Goal: Transaction & Acquisition: Purchase product/service

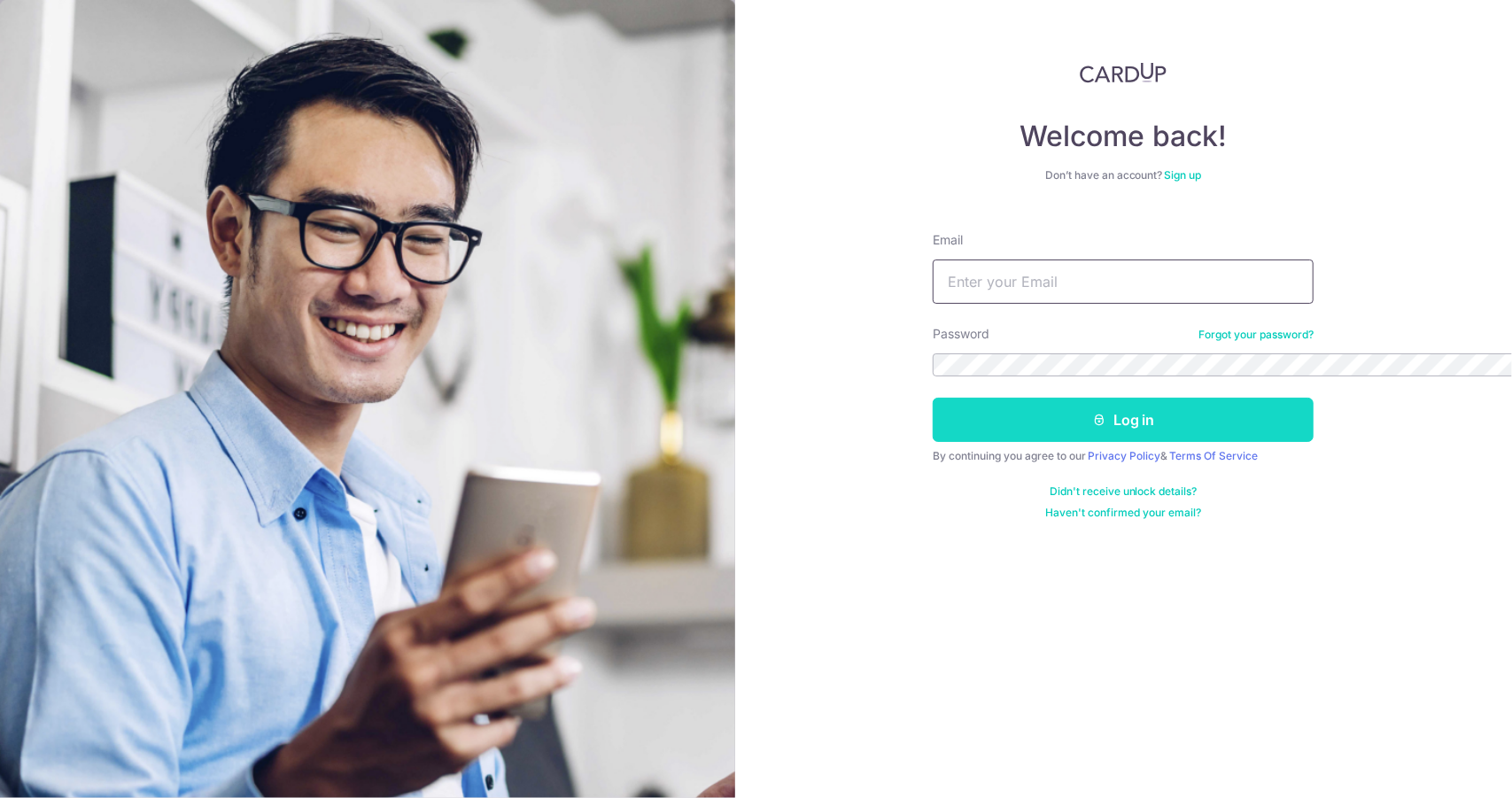
type input "[EMAIL_ADDRESS][DOMAIN_NAME]"
click at [933, 398] on button "Log in" at bounding box center [1123, 420] width 381 height 45
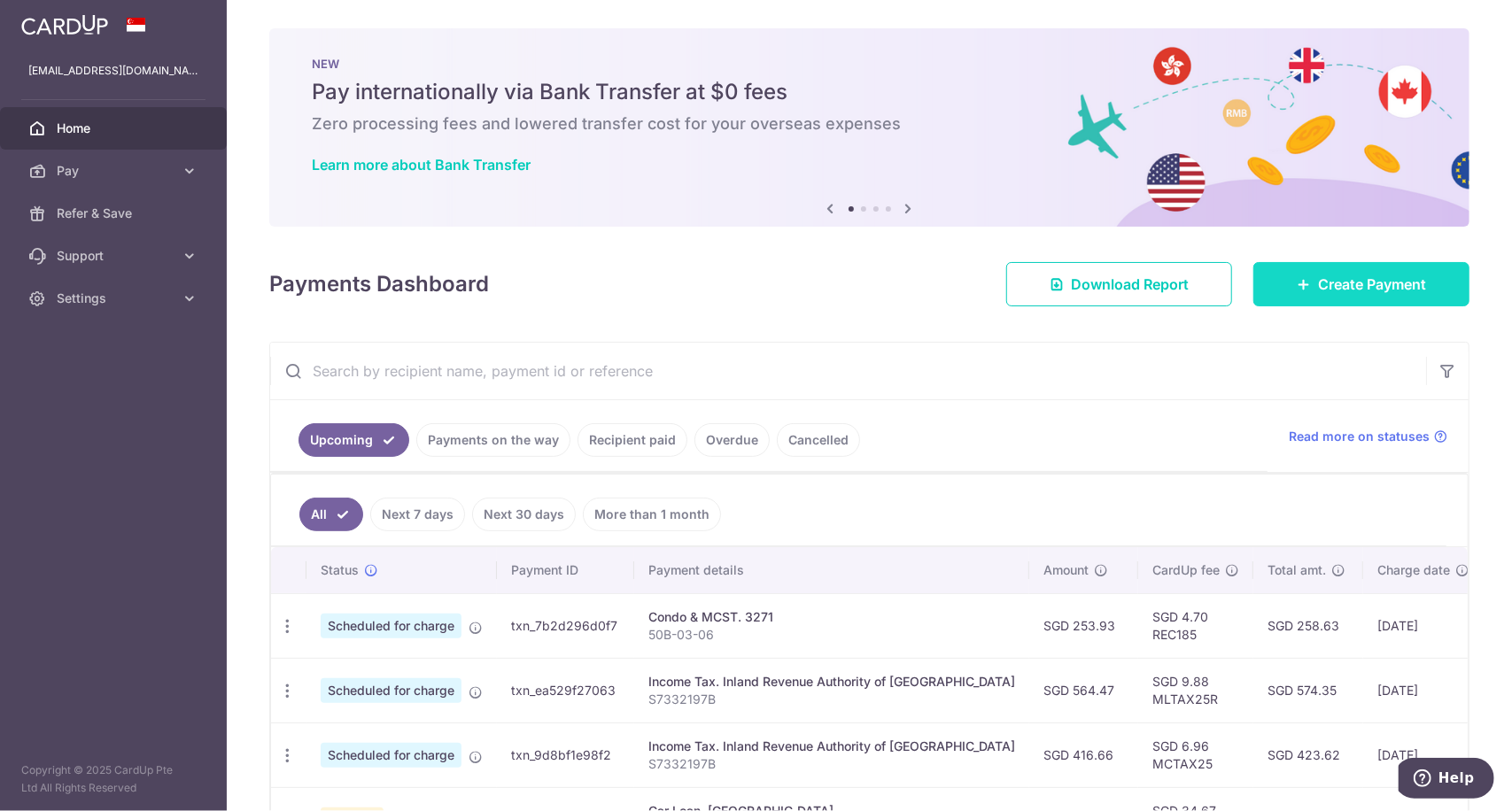
click at [1343, 284] on span "Create Payment" at bounding box center [1373, 284] width 108 height 21
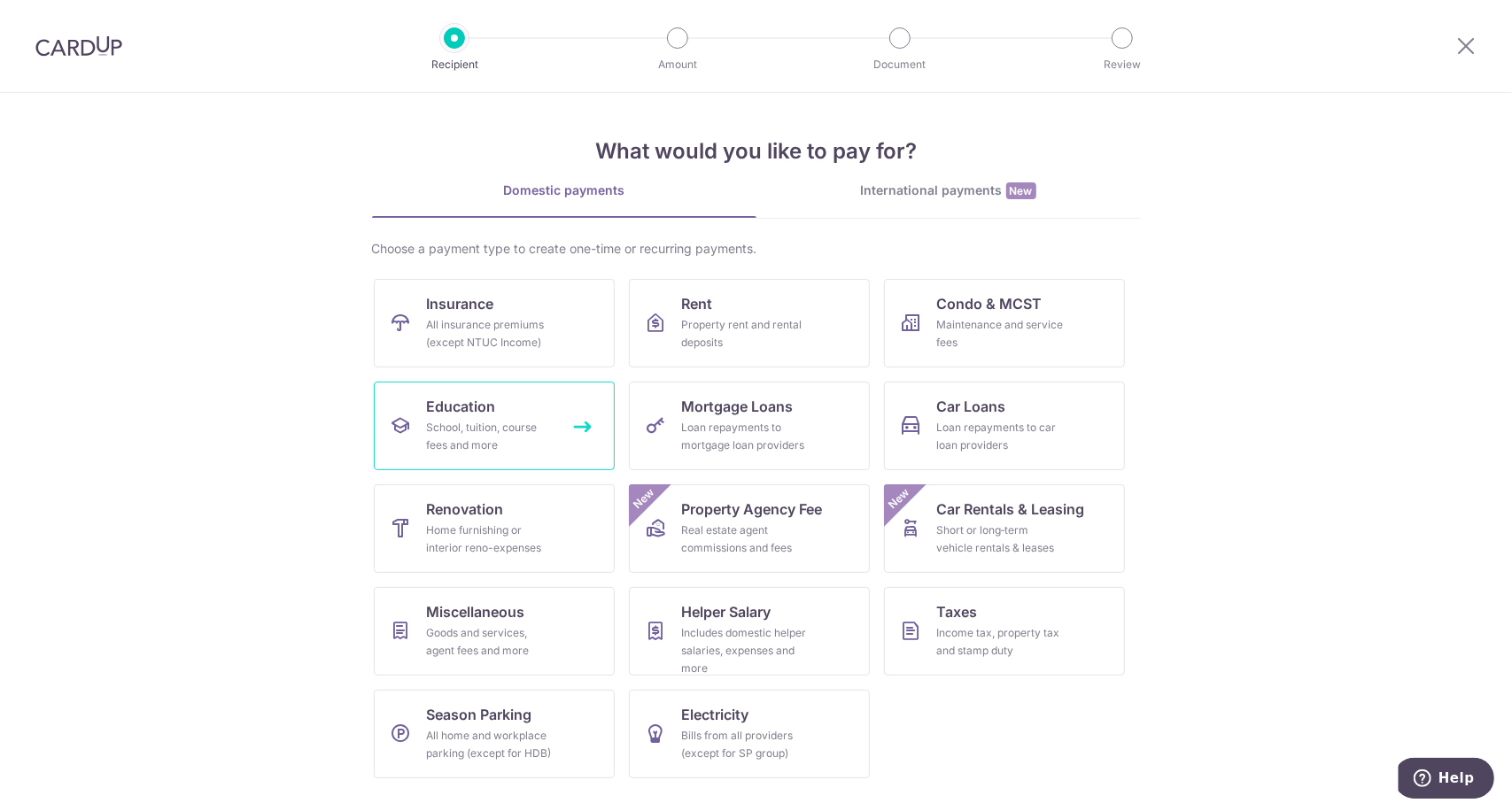
click at [484, 408] on span "Education" at bounding box center [461, 406] width 69 height 21
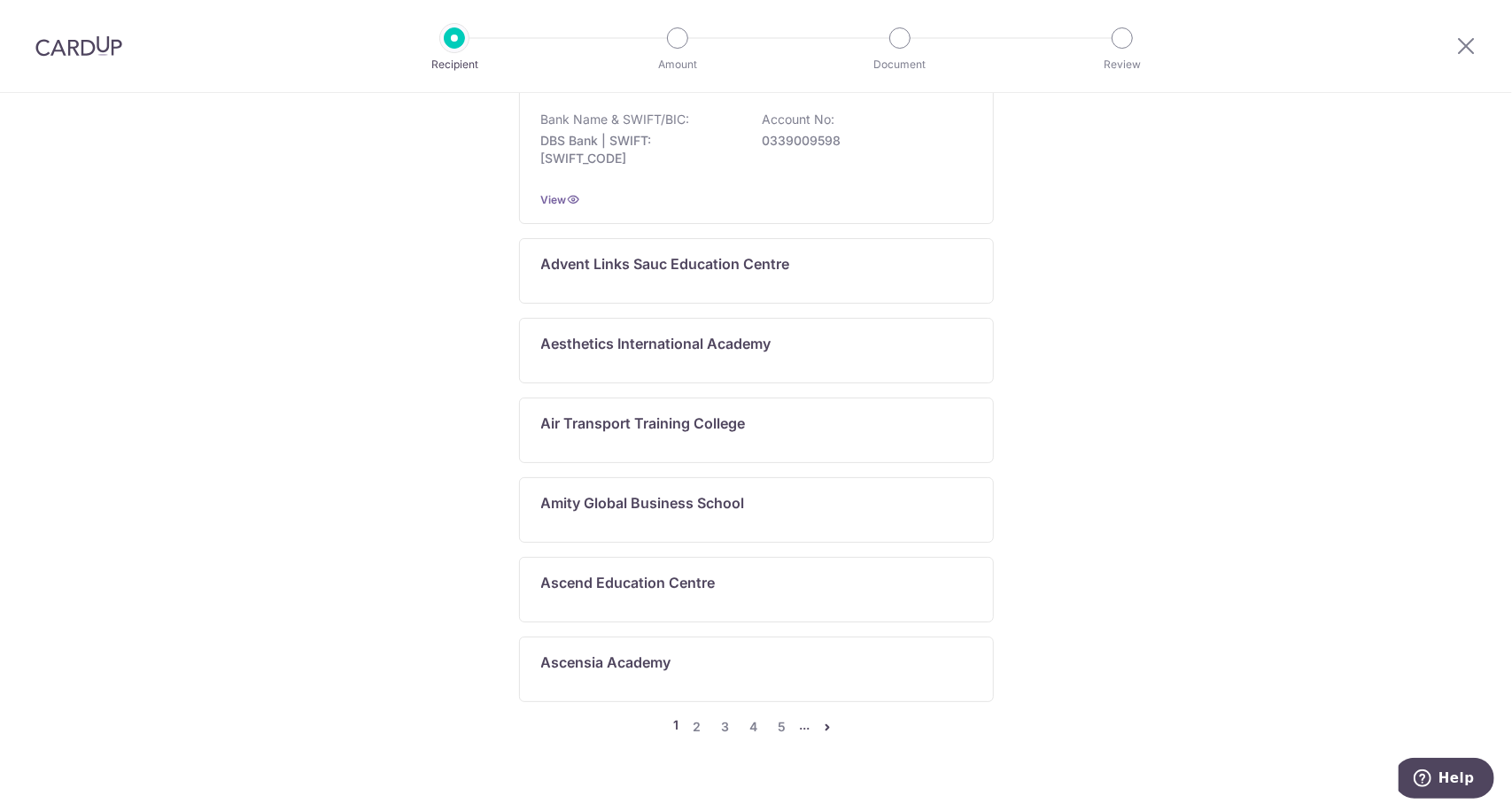
scroll to position [1020, 0]
click at [692, 715] on link "2" at bounding box center [697, 725] width 21 height 21
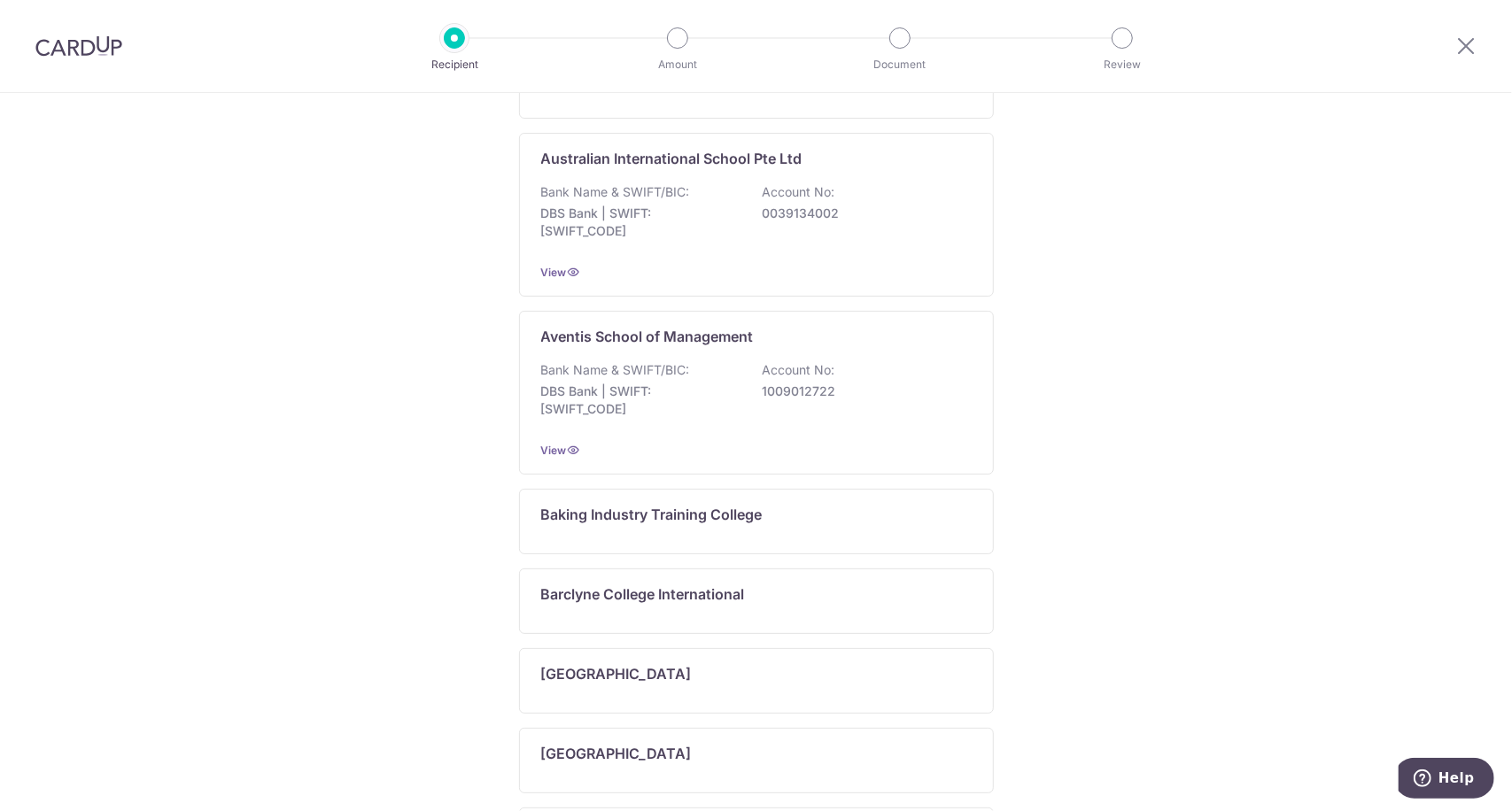
scroll to position [831, 0]
